Goal: Task Accomplishment & Management: Complete application form

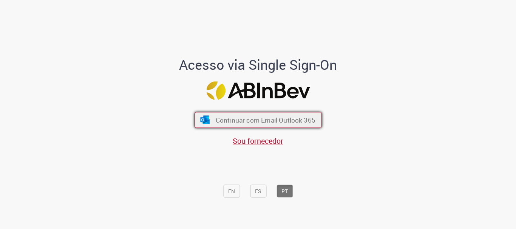
click at [235, 113] on button "Continuar com Email Outlook 365" at bounding box center [257, 120] width 127 height 16
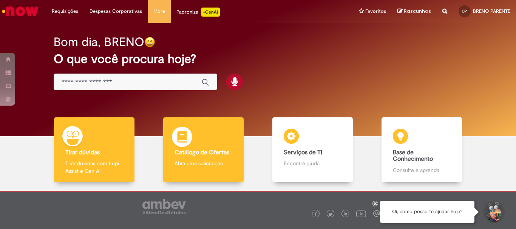
click at [212, 141] on div "Catálogo de Ofertas Catálogo de Ofertas Abra uma solicitação" at bounding box center [203, 149] width 80 height 65
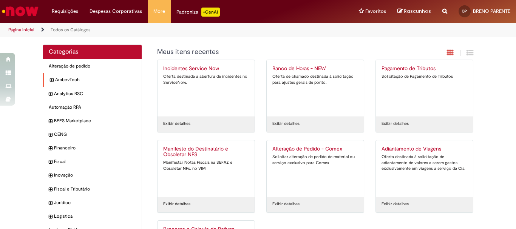
click at [50, 79] on icon "expandir categoria AmbevTech" at bounding box center [51, 81] width 3 height 8
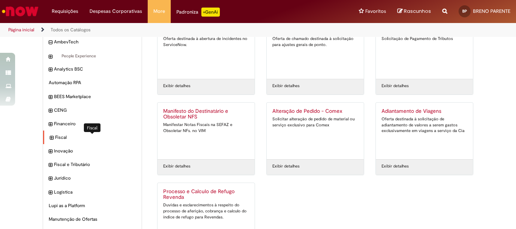
scroll to position [37, 0]
click at [60, 138] on span "Fiscal Itens" at bounding box center [95, 138] width 81 height 6
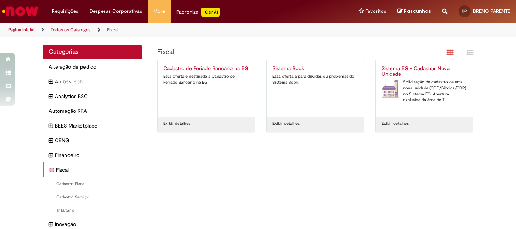
click at [12, 5] on img "Ir para a Homepage" at bounding box center [20, 11] width 39 height 15
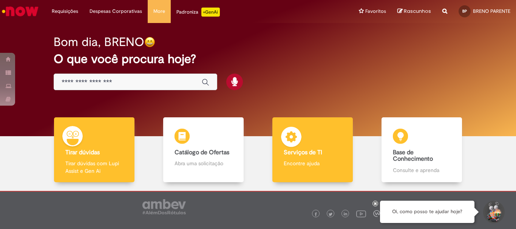
click at [328, 138] on div "Serviços de TI Serviços de TI Encontre ajuda" at bounding box center [312, 149] width 80 height 65
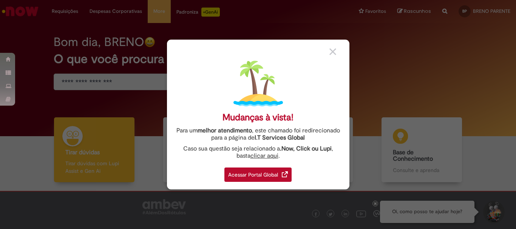
click at [261, 156] on link "clicar aqui" at bounding box center [264, 154] width 28 height 12
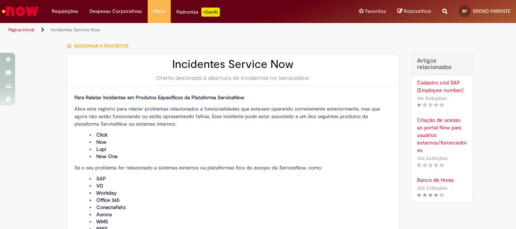
type input "**********"
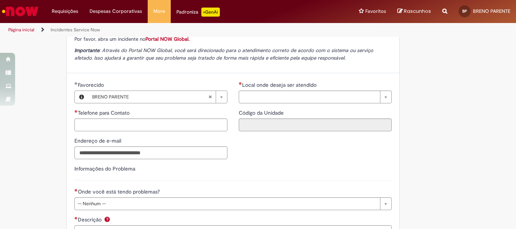
scroll to position [226, 0]
